Goal: Transaction & Acquisition: Purchase product/service

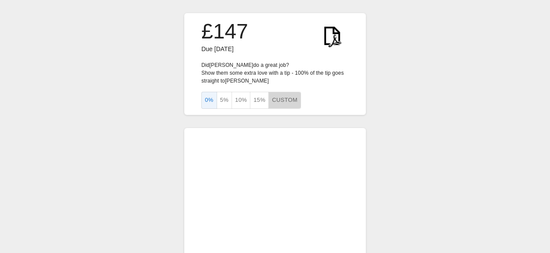
click at [285, 100] on button "Custom" at bounding box center [284, 100] width 32 height 17
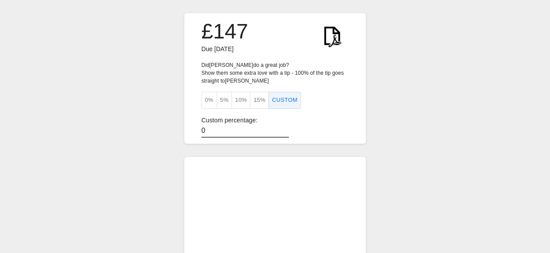
click at [205, 127] on input "0" at bounding box center [244, 131] width 87 height 13
click at [280, 127] on input "104" at bounding box center [244, 131] width 87 height 13
click at [280, 130] on input "103" at bounding box center [244, 131] width 87 height 13
click at [280, 130] on input "102" at bounding box center [244, 131] width 87 height 13
click at [279, 132] on input "101" at bounding box center [244, 131] width 87 height 13
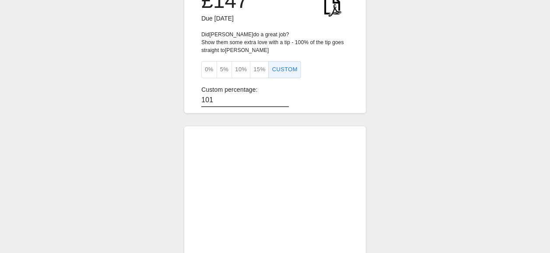
scroll to position [44, 0]
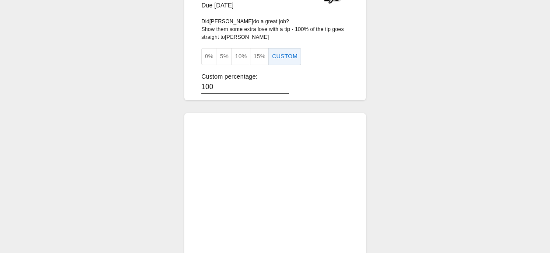
type input "100"
click at [280, 88] on input "100" at bounding box center [244, 87] width 87 height 13
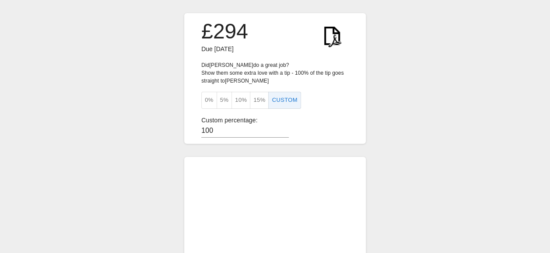
click at [210, 103] on button "0%" at bounding box center [209, 100] width 16 height 17
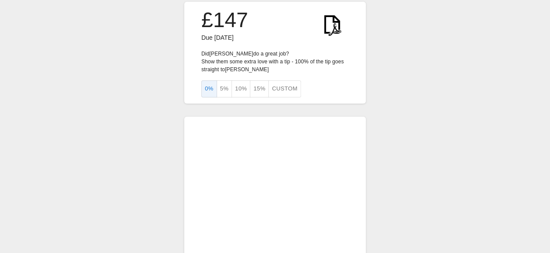
scroll to position [10, 0]
click at [222, 89] on button "5%" at bounding box center [225, 90] width 16 height 17
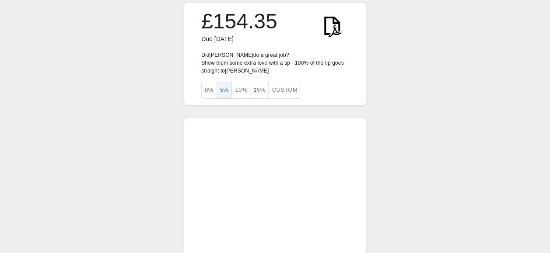
click at [208, 90] on button "0%" at bounding box center [209, 90] width 16 height 17
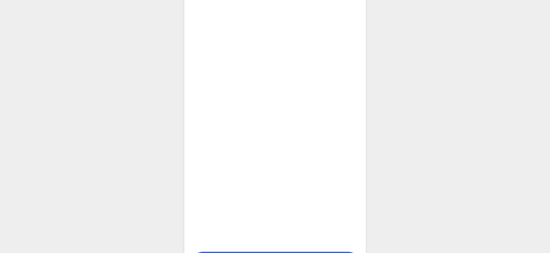
scroll to position [229, 0]
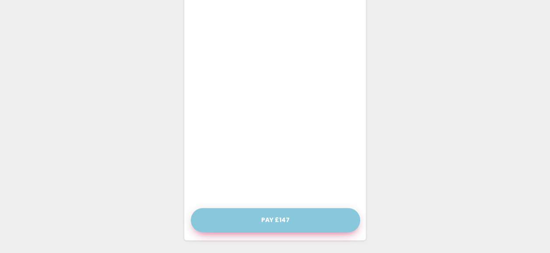
click at [270, 220] on button "Pay £147" at bounding box center [275, 220] width 169 height 24
